Goal: Information Seeking & Learning: Learn about a topic

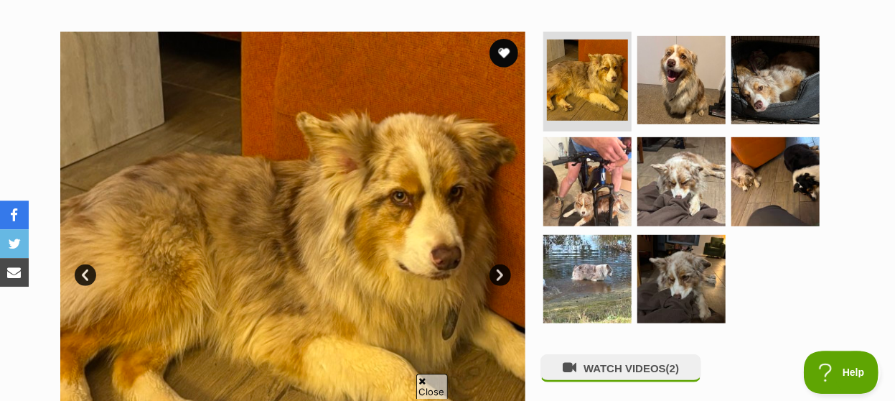
scroll to position [299, 0]
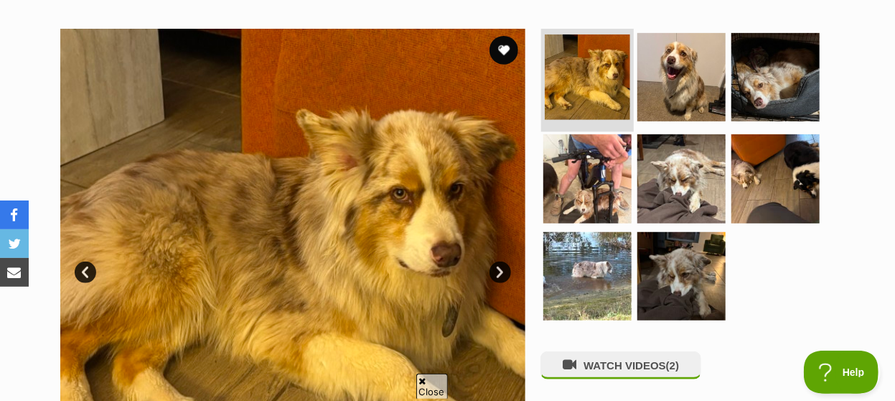
click at [591, 49] on img at bounding box center [587, 76] width 85 height 85
click at [502, 261] on link "Next" at bounding box center [501, 272] width 22 height 22
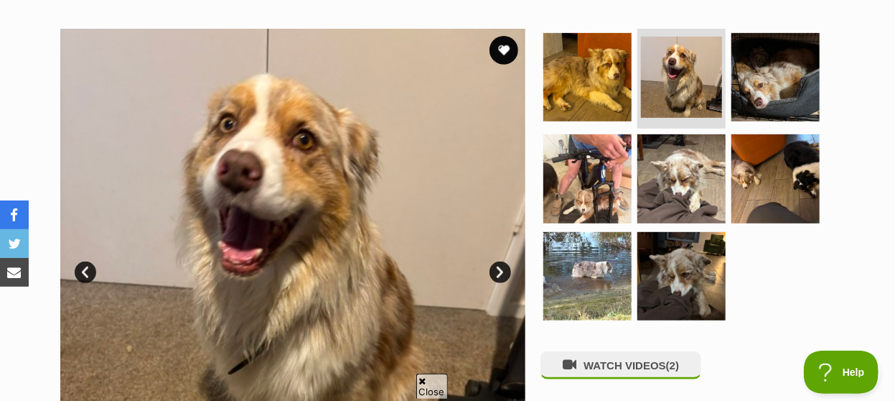
click at [502, 261] on link "Next" at bounding box center [501, 272] width 22 height 22
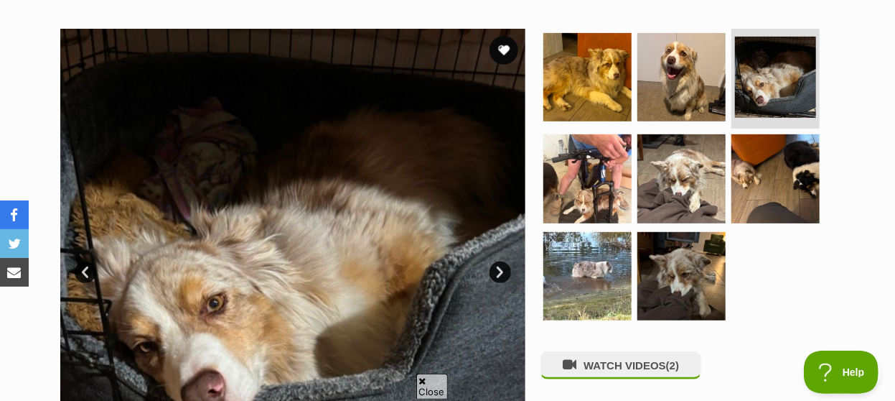
click at [500, 261] on link "Next" at bounding box center [501, 272] width 22 height 22
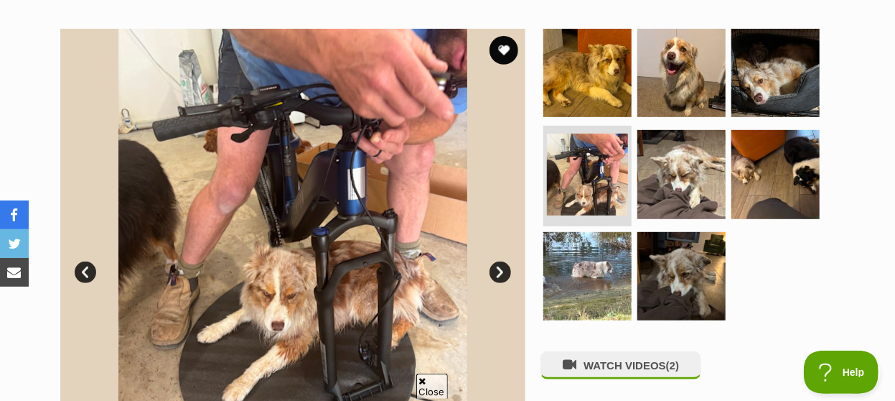
click at [500, 261] on link "Next" at bounding box center [501, 272] width 22 height 22
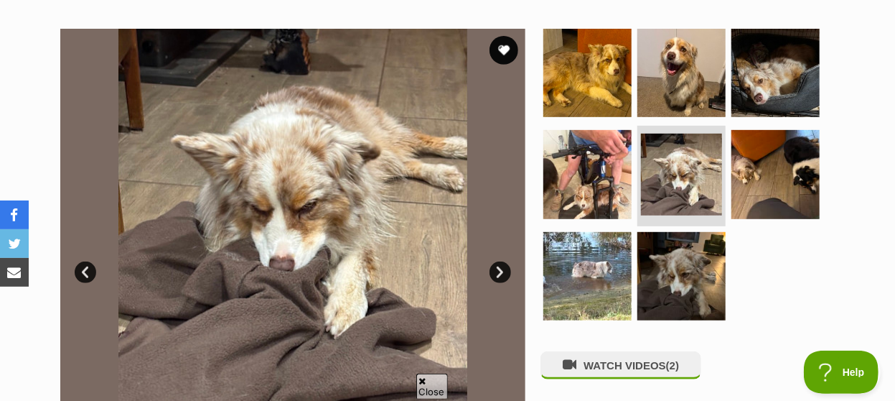
click at [500, 261] on link "Next" at bounding box center [501, 272] width 22 height 22
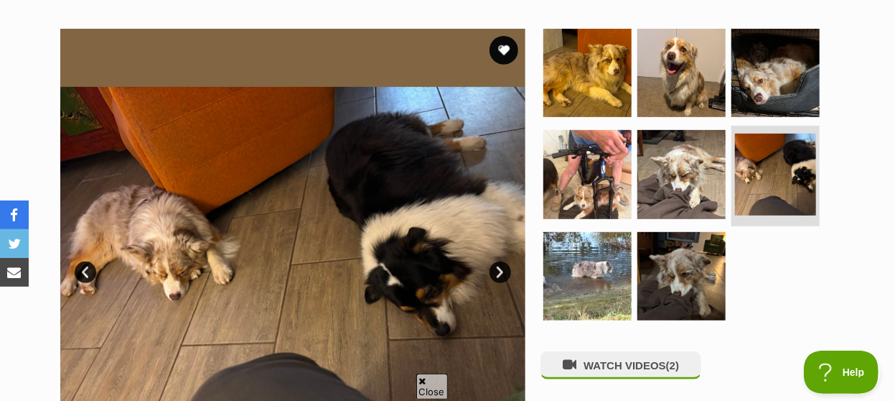
click at [500, 261] on link "Next" at bounding box center [501, 272] width 22 height 22
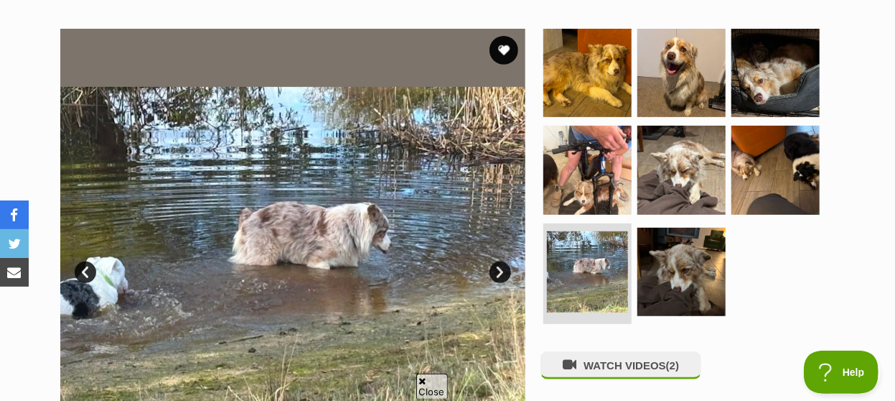
click at [500, 261] on link "Next" at bounding box center [501, 272] width 22 height 22
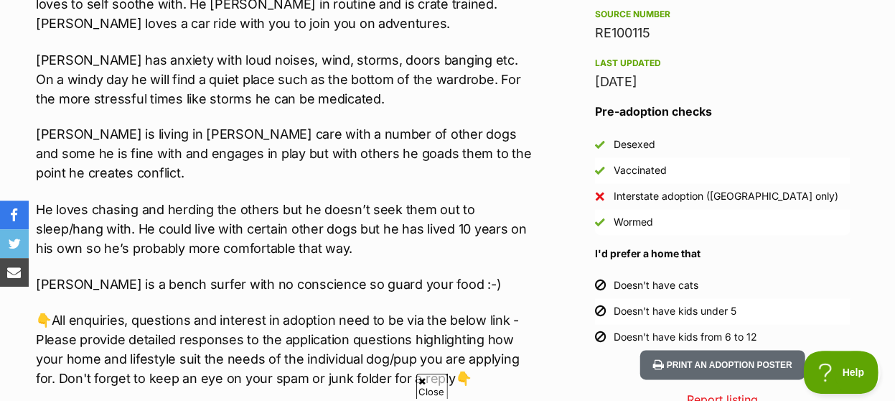
scroll to position [1269, 0]
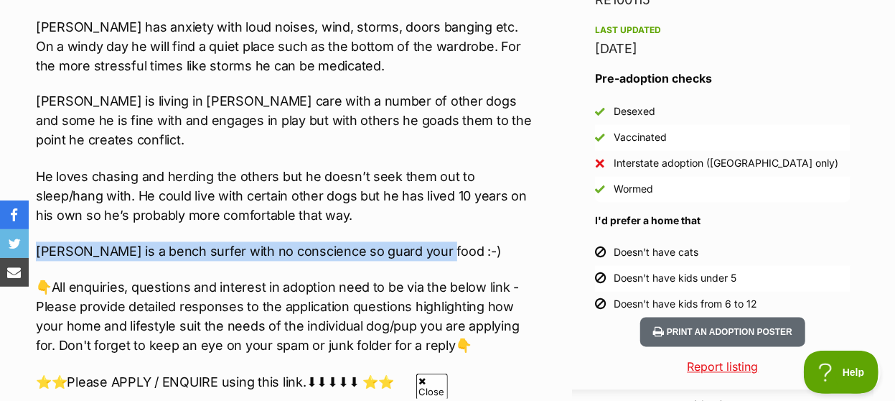
drag, startPoint x: 431, startPoint y: 234, endPoint x: 37, endPoint y: 232, distance: 394.1
click at [37, 242] on p "[PERSON_NAME] is a bench surfer with no conscience so guard your food :-)" at bounding box center [284, 251] width 497 height 19
copy p "[PERSON_NAME] is a bench surfer with no conscience so guard your food"
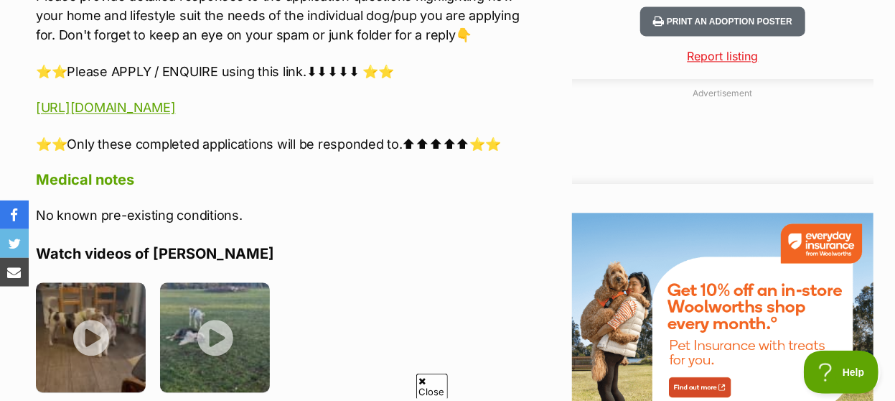
scroll to position [1642, 0]
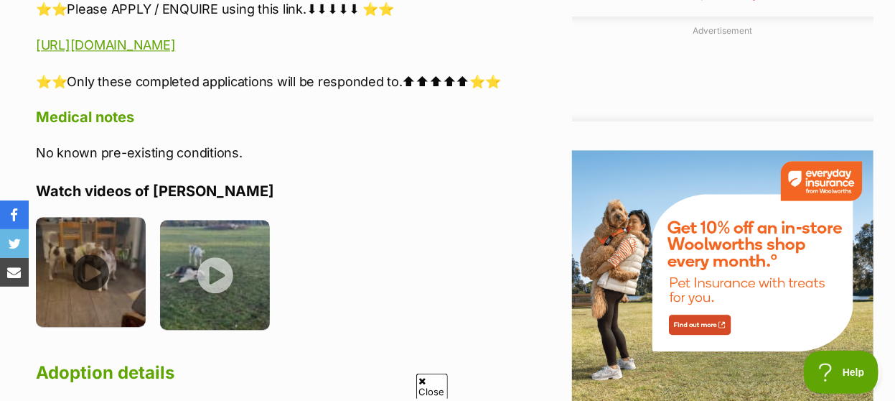
click at [91, 253] on img at bounding box center [91, 272] width 110 height 110
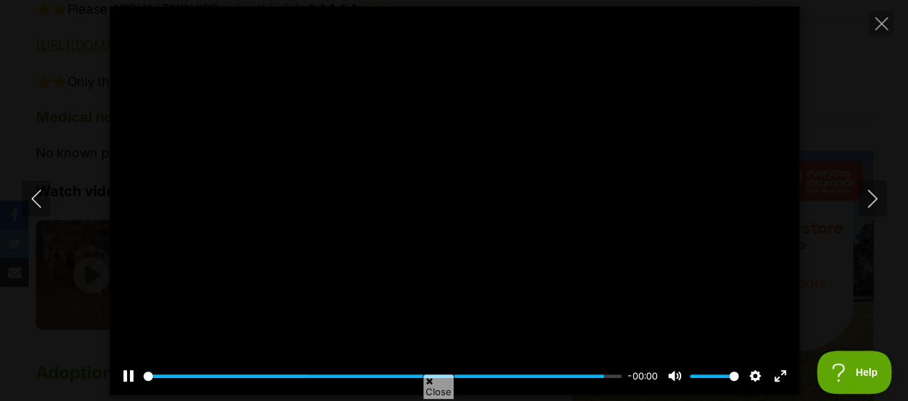
type input "100.00"
click at [874, 196] on icon "Next" at bounding box center [871, 199] width 9 height 18
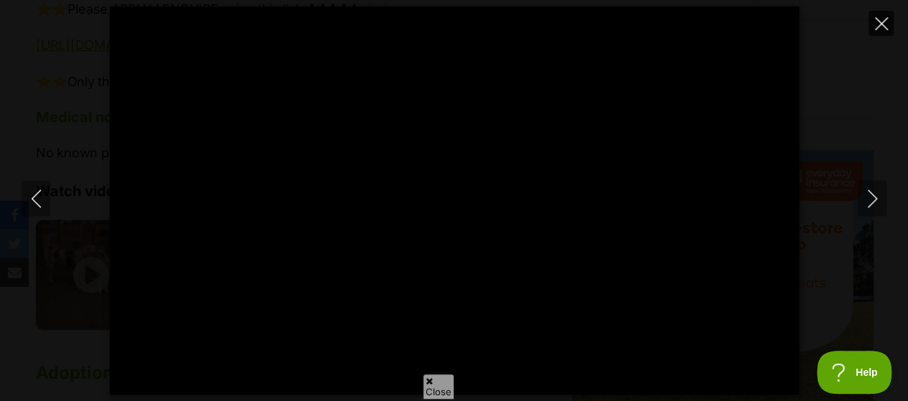
click at [879, 24] on icon "Close" at bounding box center [881, 23] width 13 height 13
type input "84.48"
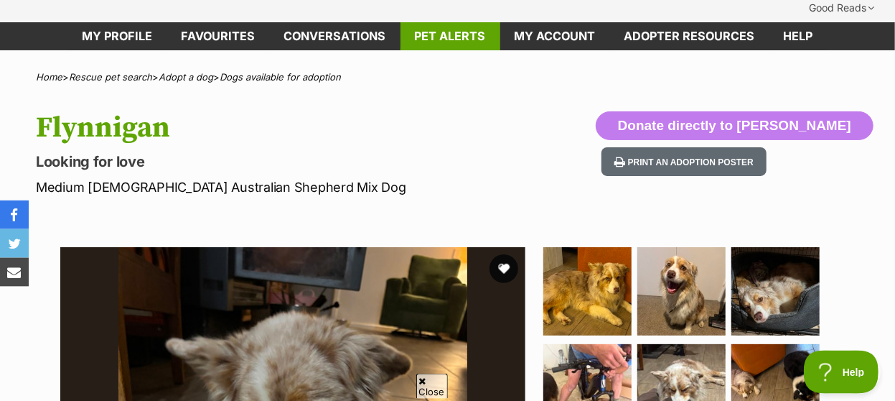
scroll to position [75, 0]
